Goal: Check status: Check status

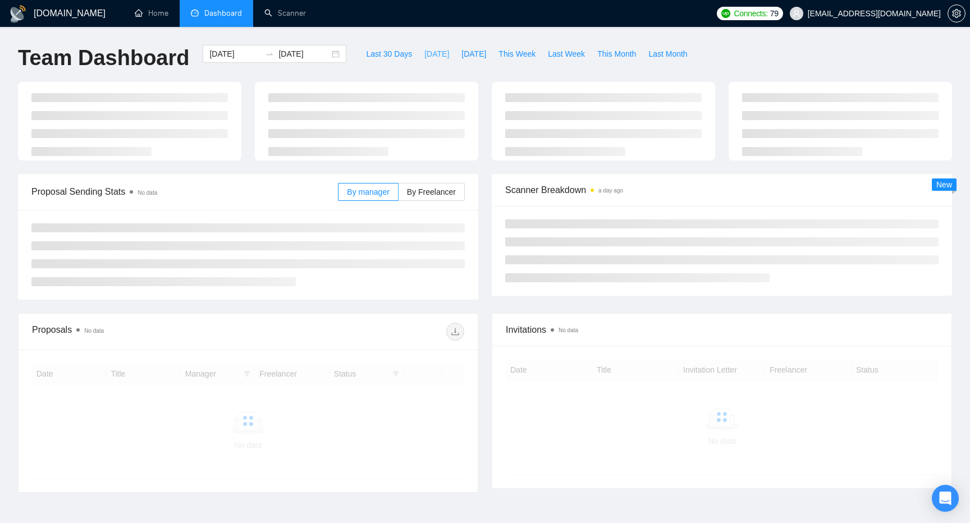
click at [424, 56] on span "[DATE]" at bounding box center [436, 54] width 25 height 12
type input "[DATE]"
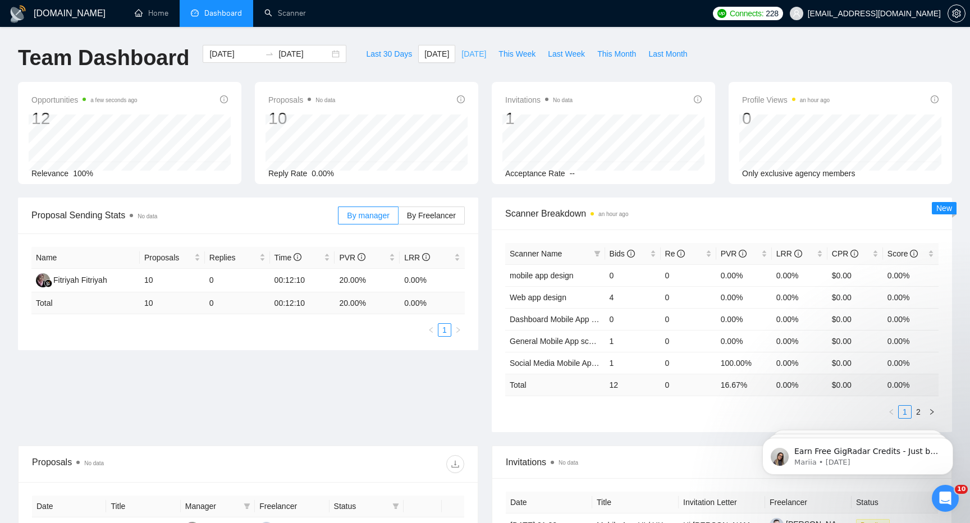
click at [462, 52] on span "[DATE]" at bounding box center [473, 54] width 25 height 12
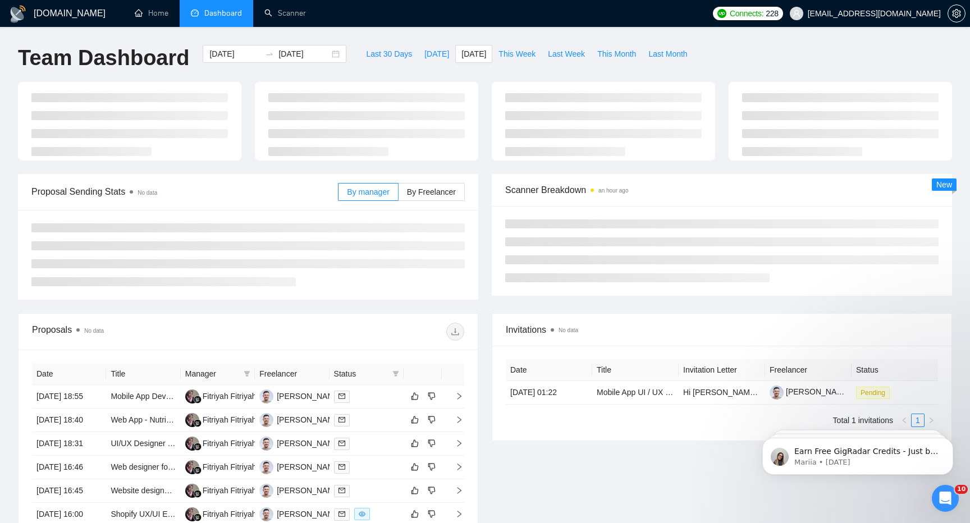
type input "[DATE]"
